Goal: Transaction & Acquisition: Purchase product/service

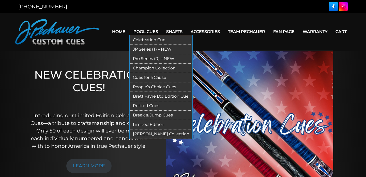
click at [144, 57] on link "Pro Series (R) – NEW" at bounding box center [161, 58] width 62 height 9
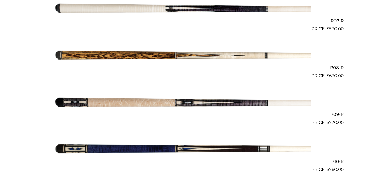
scroll to position [458, 0]
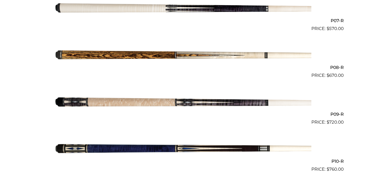
click at [168, 76] on img at bounding box center [183, 55] width 256 height 43
